Goal: Task Accomplishment & Management: Use online tool/utility

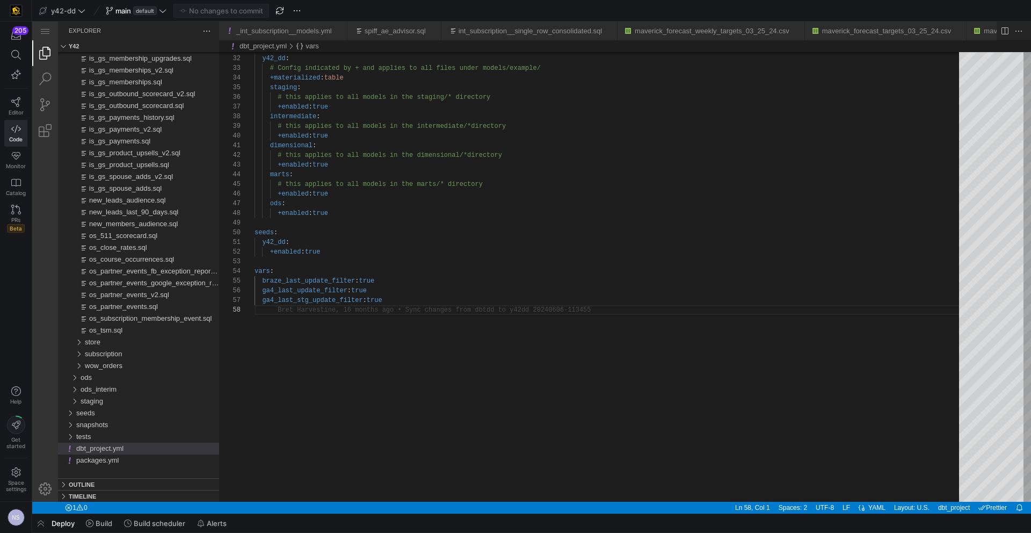
scroll to position [68, 0]
